Goal: Information Seeking & Learning: Learn about a topic

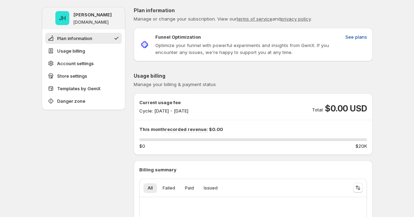
click at [360, 38] on span "See plans" at bounding box center [357, 36] width 22 height 7
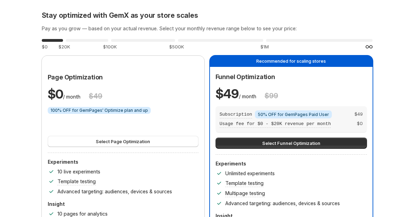
scroll to position [801, 0]
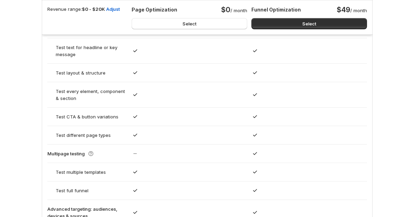
scroll to position [464, 0]
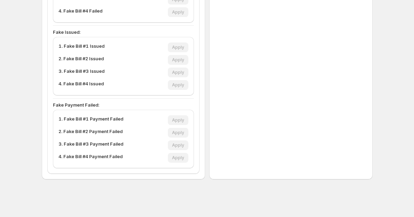
scroll to position [352, 0]
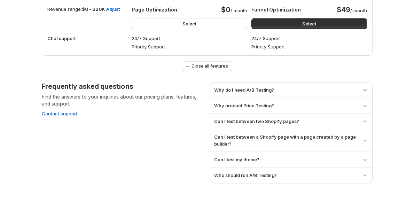
scroll to position [801, 0]
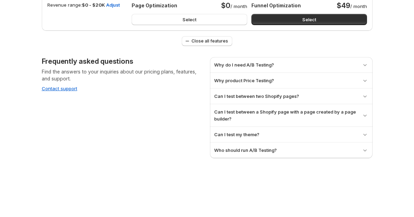
scroll to position [705, 0]
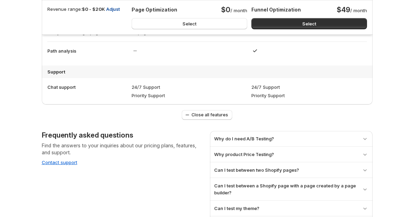
click at [115, 10] on span "Adjust" at bounding box center [113, 9] width 14 height 7
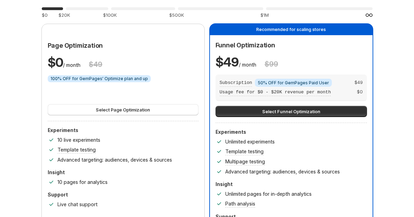
scroll to position [0, 0]
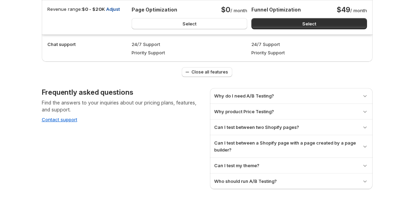
click at [112, 11] on span "Adjust" at bounding box center [113, 9] width 14 height 7
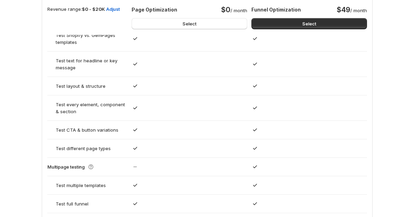
scroll to position [801, 0]
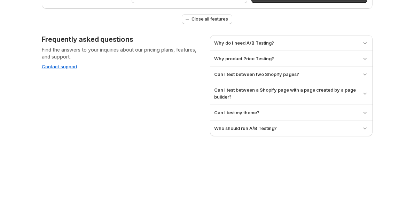
drag, startPoint x: 258, startPoint y: 34, endPoint x: 256, endPoint y: 40, distance: 6.2
click at [258, 35] on div "Why do I need A/B Testing? A/B Testing allows you to compare different versions…" at bounding box center [291, 42] width 163 height 15
click at [256, 41] on h3 "Why do I need A/B Testing?" at bounding box center [244, 42] width 60 height 7
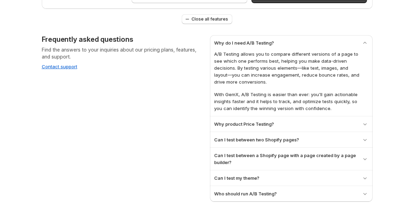
click at [260, 37] on div "Why do I need A/B Testing? A/B Testing allows you to compare different versions…" at bounding box center [291, 75] width 163 height 81
click at [152, 64] on div "Frequently asked questions Find the answers to your inquiries about our pricing…" at bounding box center [123, 118] width 163 height 167
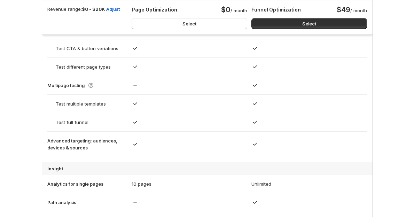
scroll to position [801, 0]
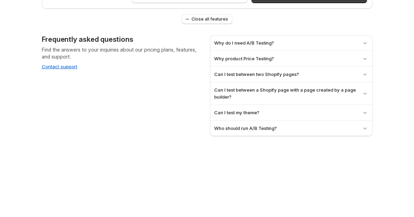
drag, startPoint x: 221, startPoint y: 19, endPoint x: 216, endPoint y: 21, distance: 4.4
click at [220, 20] on span "Close all features" at bounding box center [210, 19] width 37 height 6
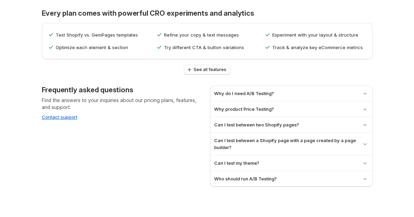
scroll to position [391, 0]
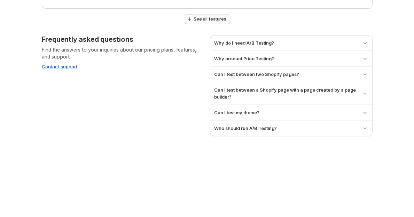
click at [214, 21] on button "See all features" at bounding box center [207, 19] width 47 height 10
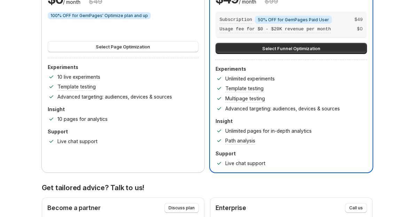
scroll to position [0, 0]
